Goal: Check status: Check status

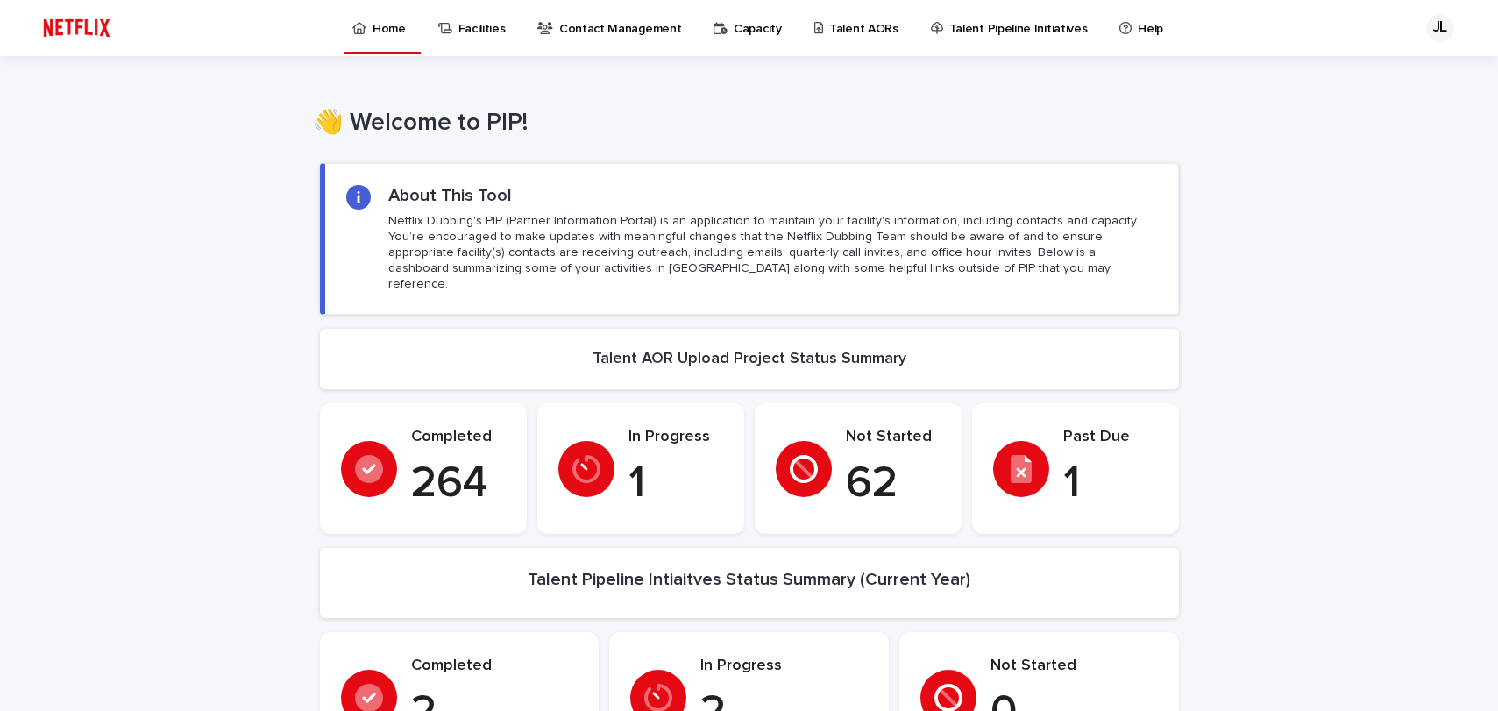
click at [852, 26] on p "Talent AORs" at bounding box center [863, 18] width 69 height 37
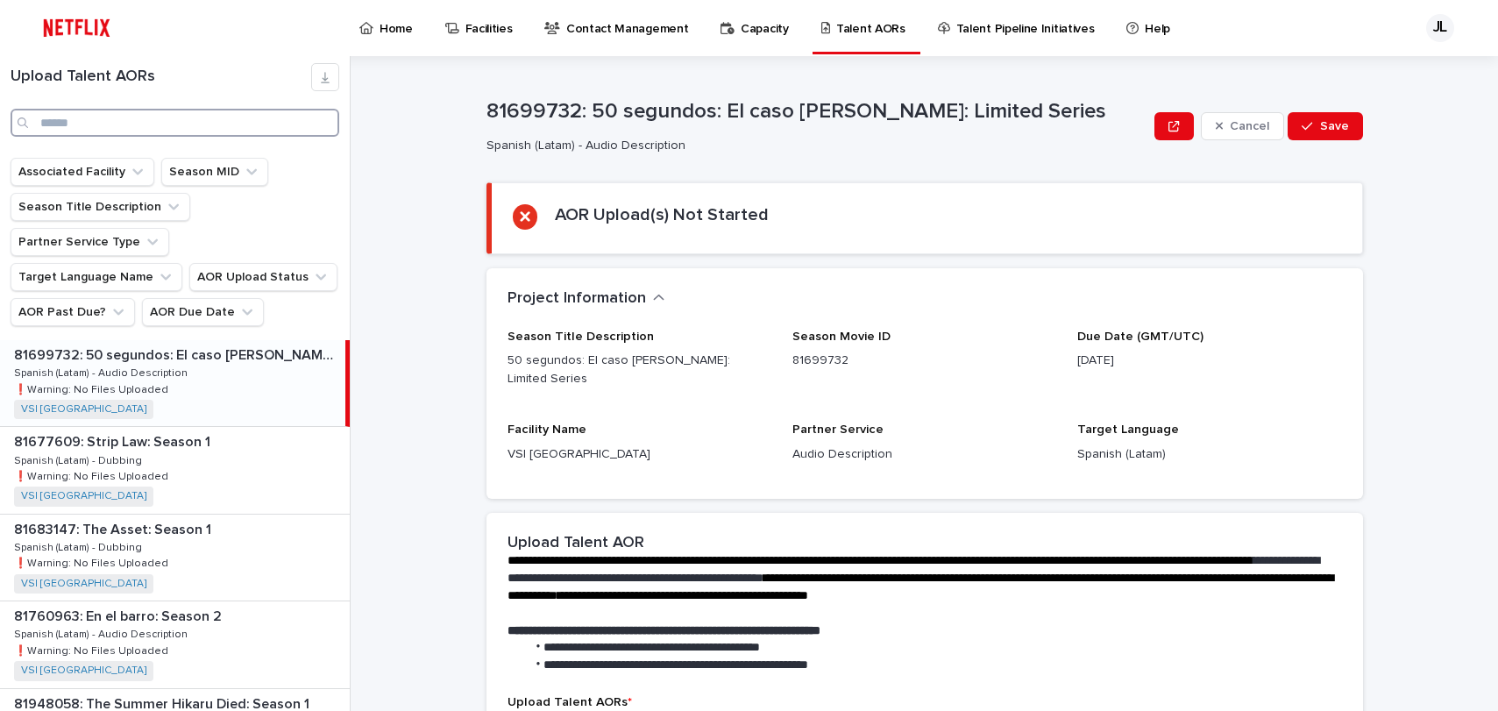
click at [152, 126] on input "Search" at bounding box center [175, 123] width 329 height 28
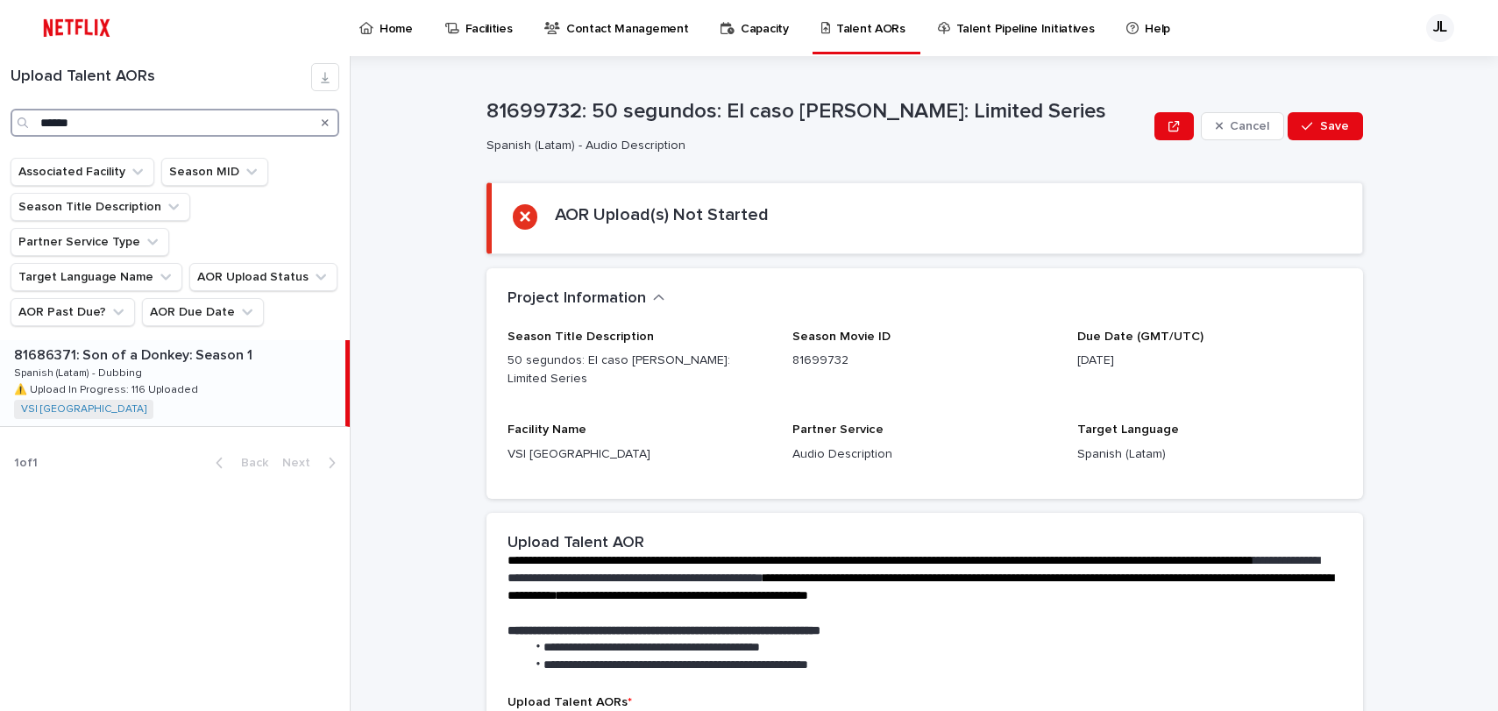
type input "******"
click at [178, 380] on p "⚠️ Upload In Progress: 116 Uploaded" at bounding box center [108, 388] width 188 height 16
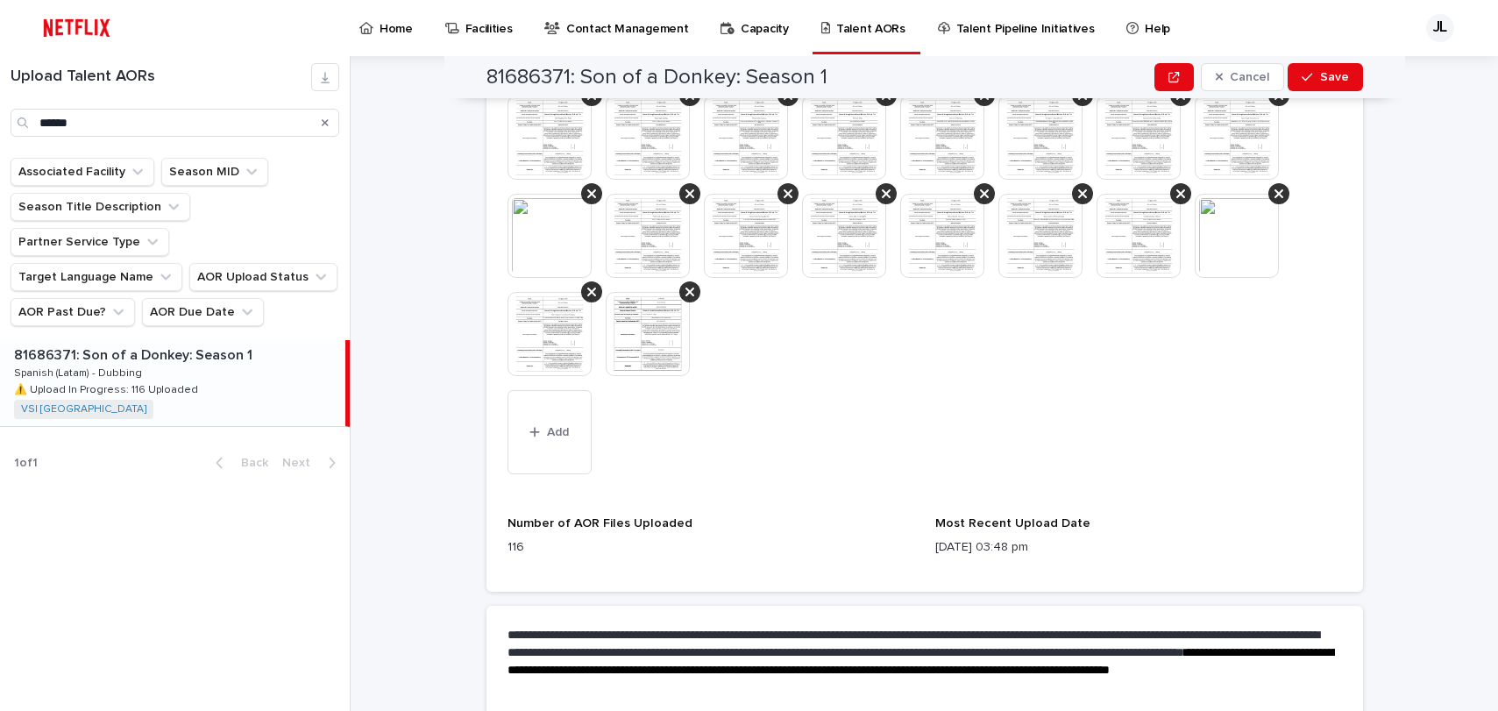
scroll to position [1131, 0]
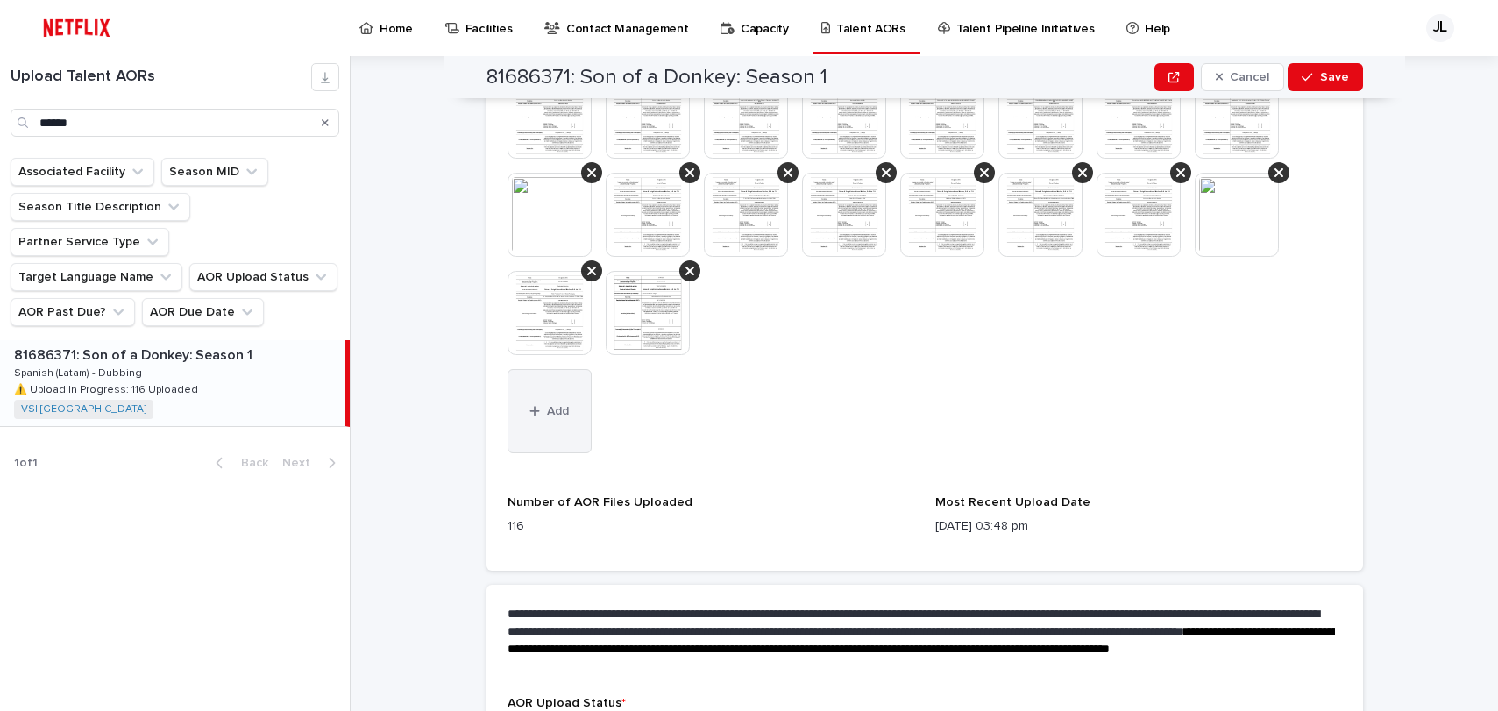
click at [543, 422] on button "Add" at bounding box center [549, 411] width 84 height 84
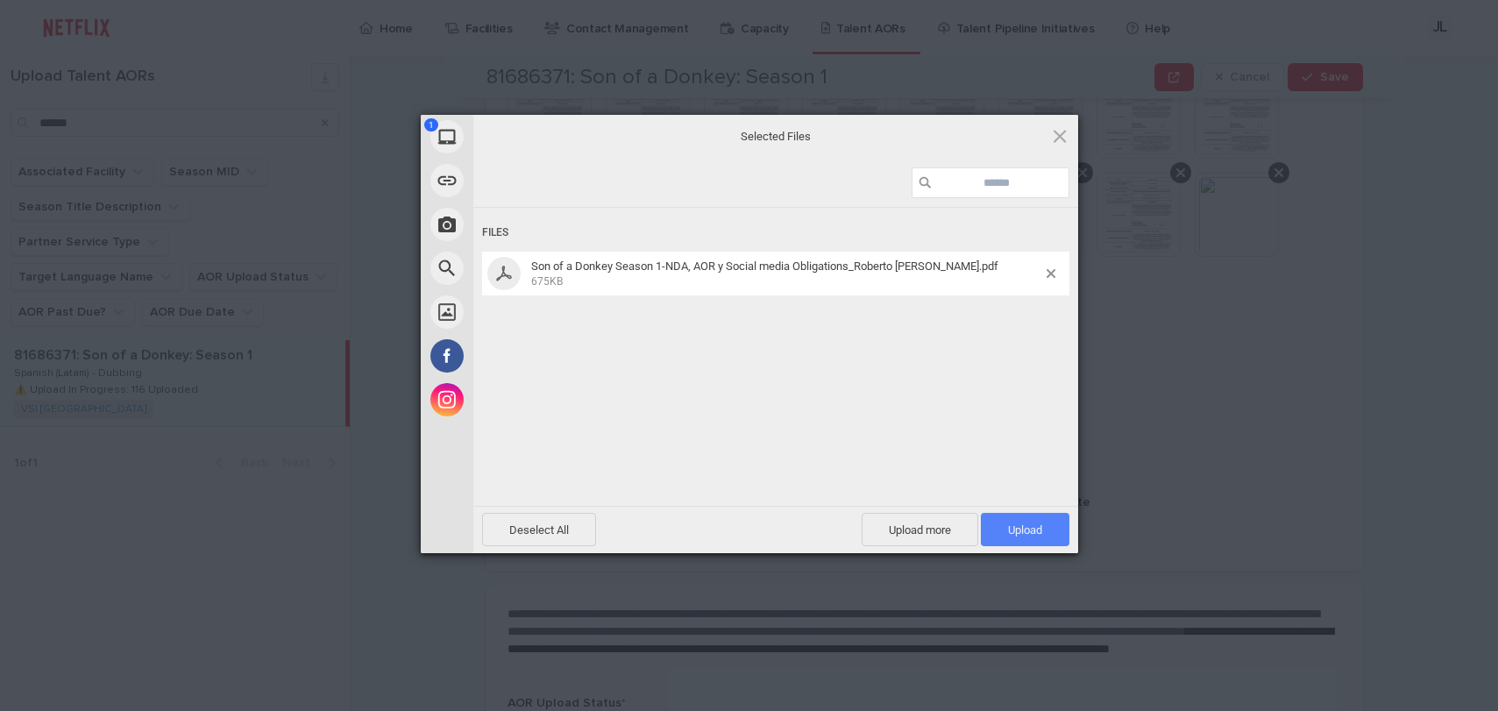
click at [1024, 523] on span "Upload 1" at bounding box center [1025, 529] width 34 height 13
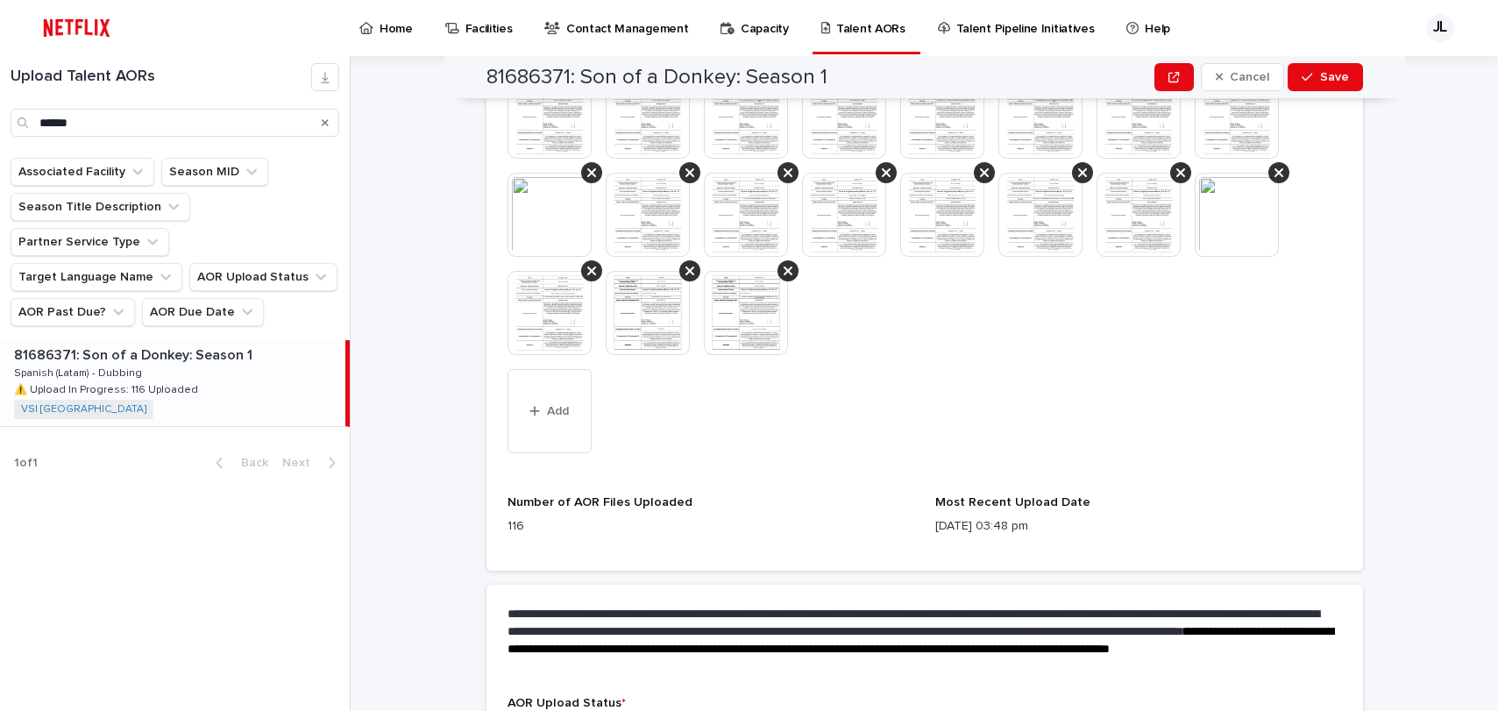
click at [755, 306] on img at bounding box center [746, 313] width 84 height 84
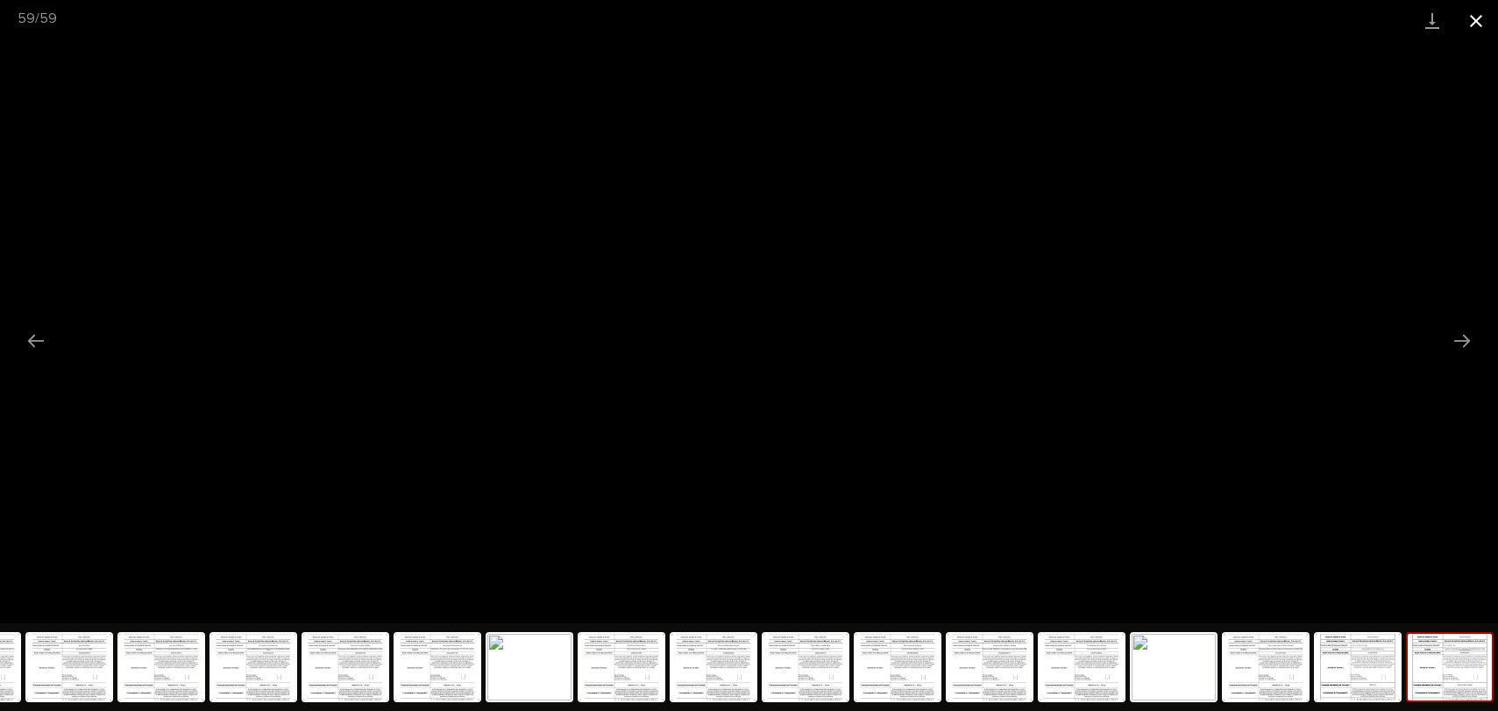
click at [1481, 19] on button "Close gallery" at bounding box center [1476, 20] width 44 height 41
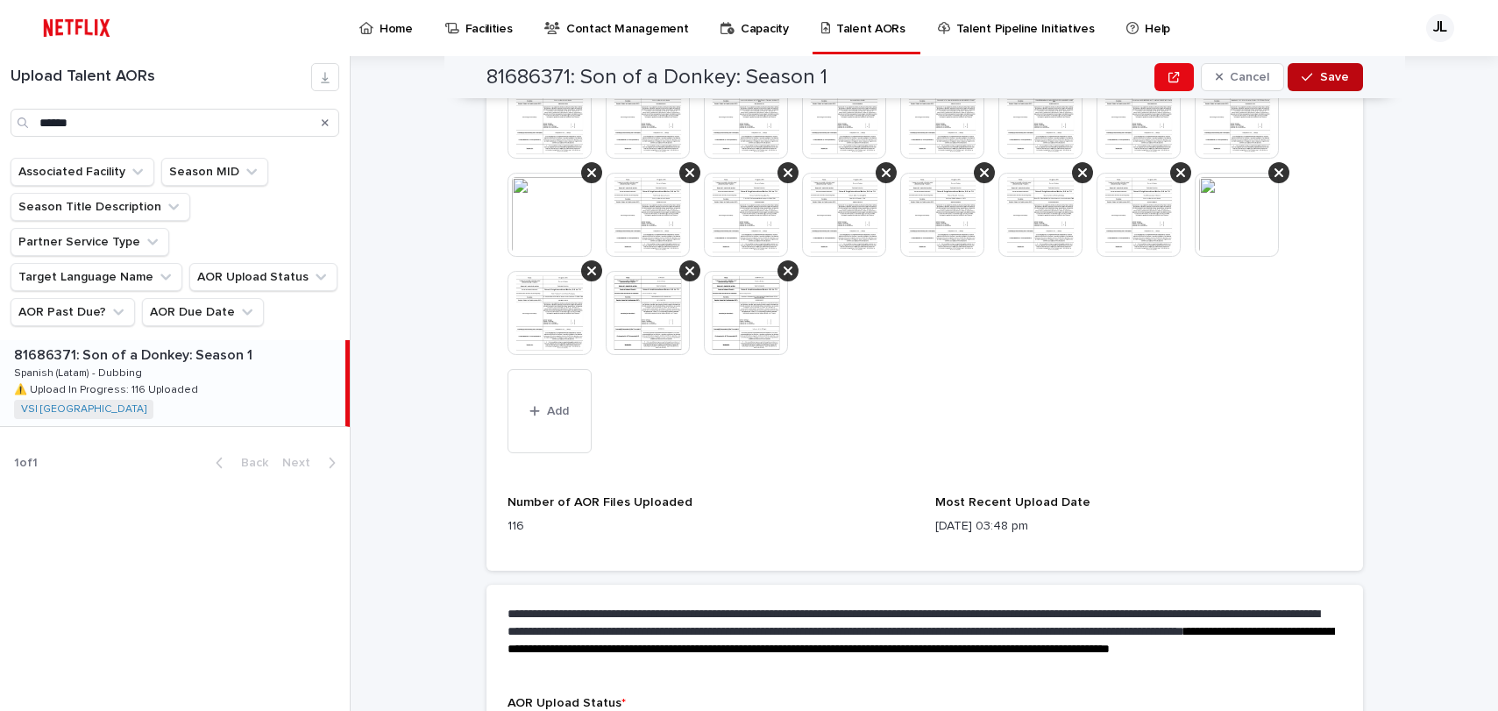
click at [1309, 73] on div "button" at bounding box center [1310, 77] width 18 height 12
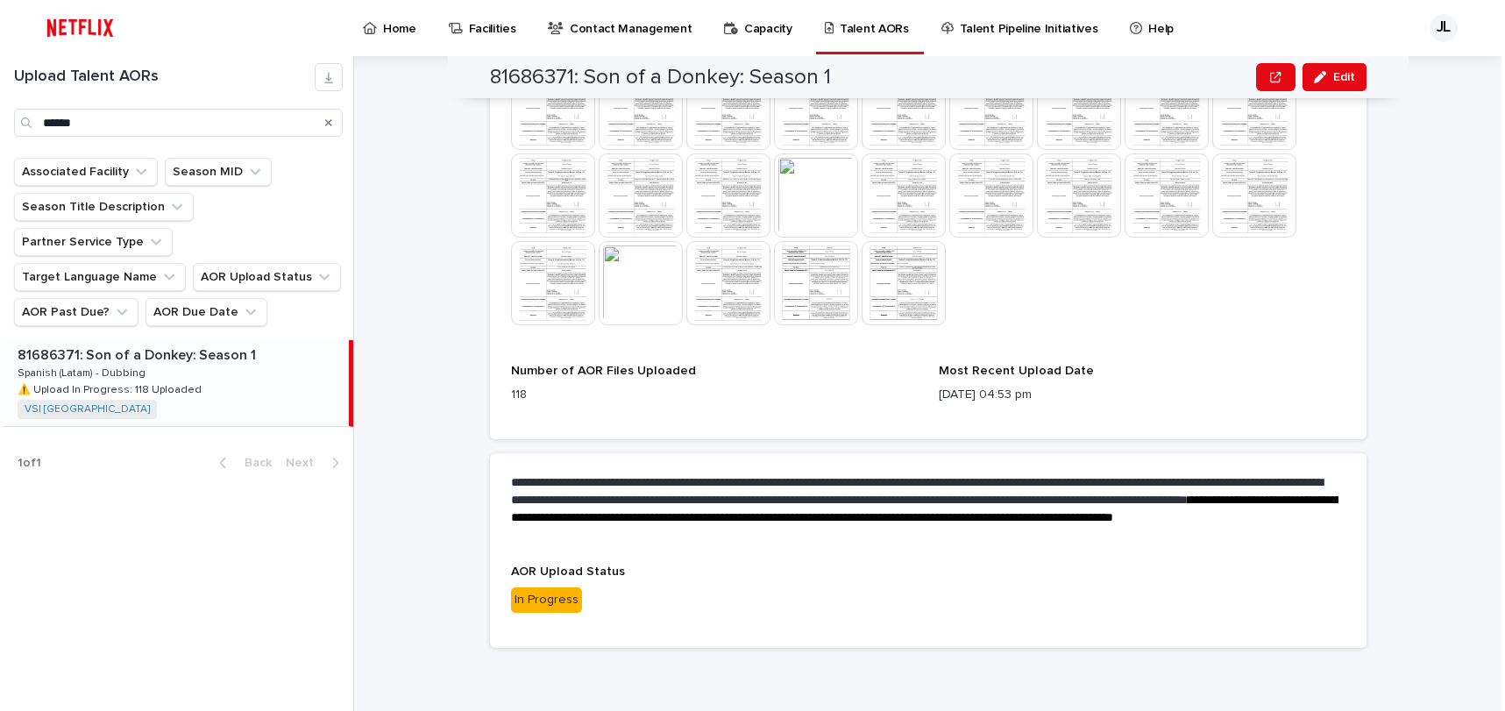
scroll to position [1000, 0]
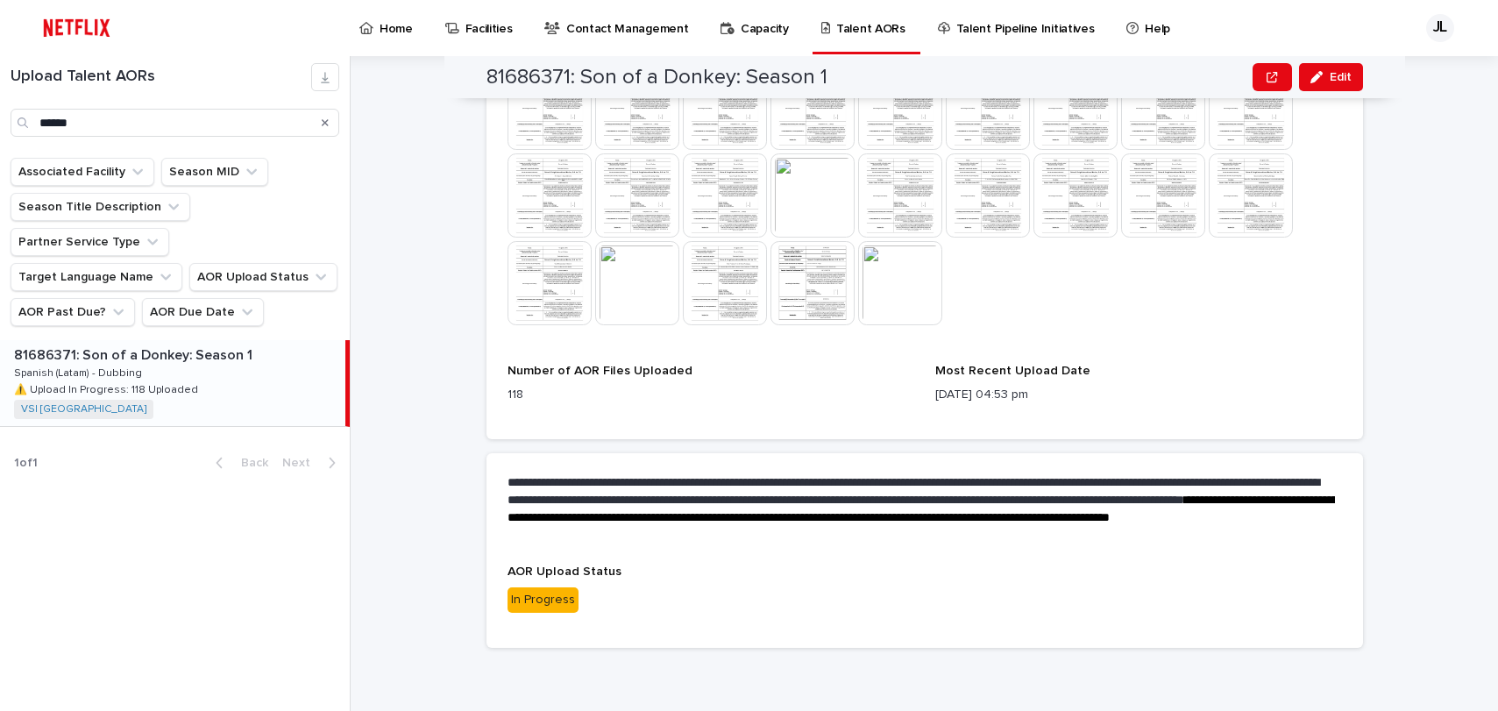
click at [894, 290] on img at bounding box center [900, 283] width 84 height 84
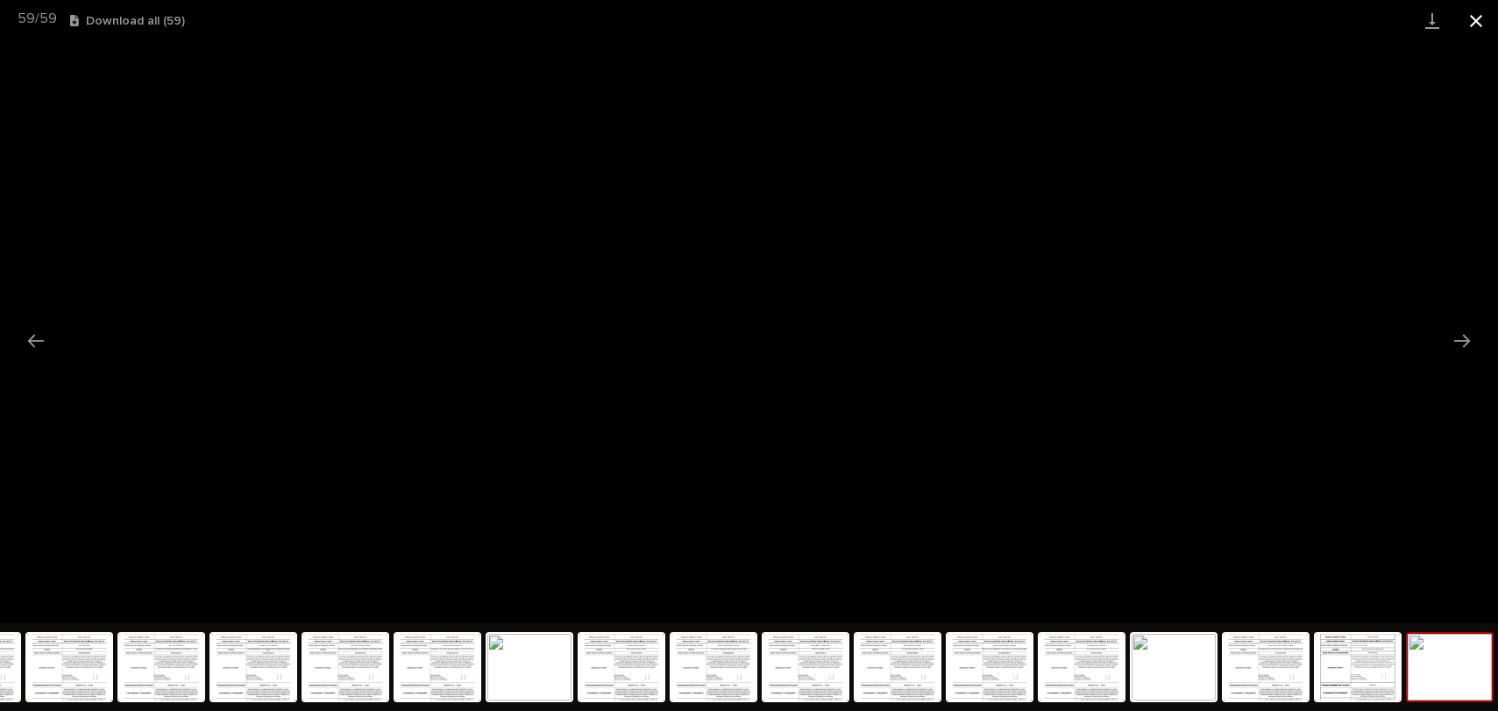
click at [1477, 15] on button "Close gallery" at bounding box center [1476, 20] width 44 height 41
